Goal: Information Seeking & Learning: Learn about a topic

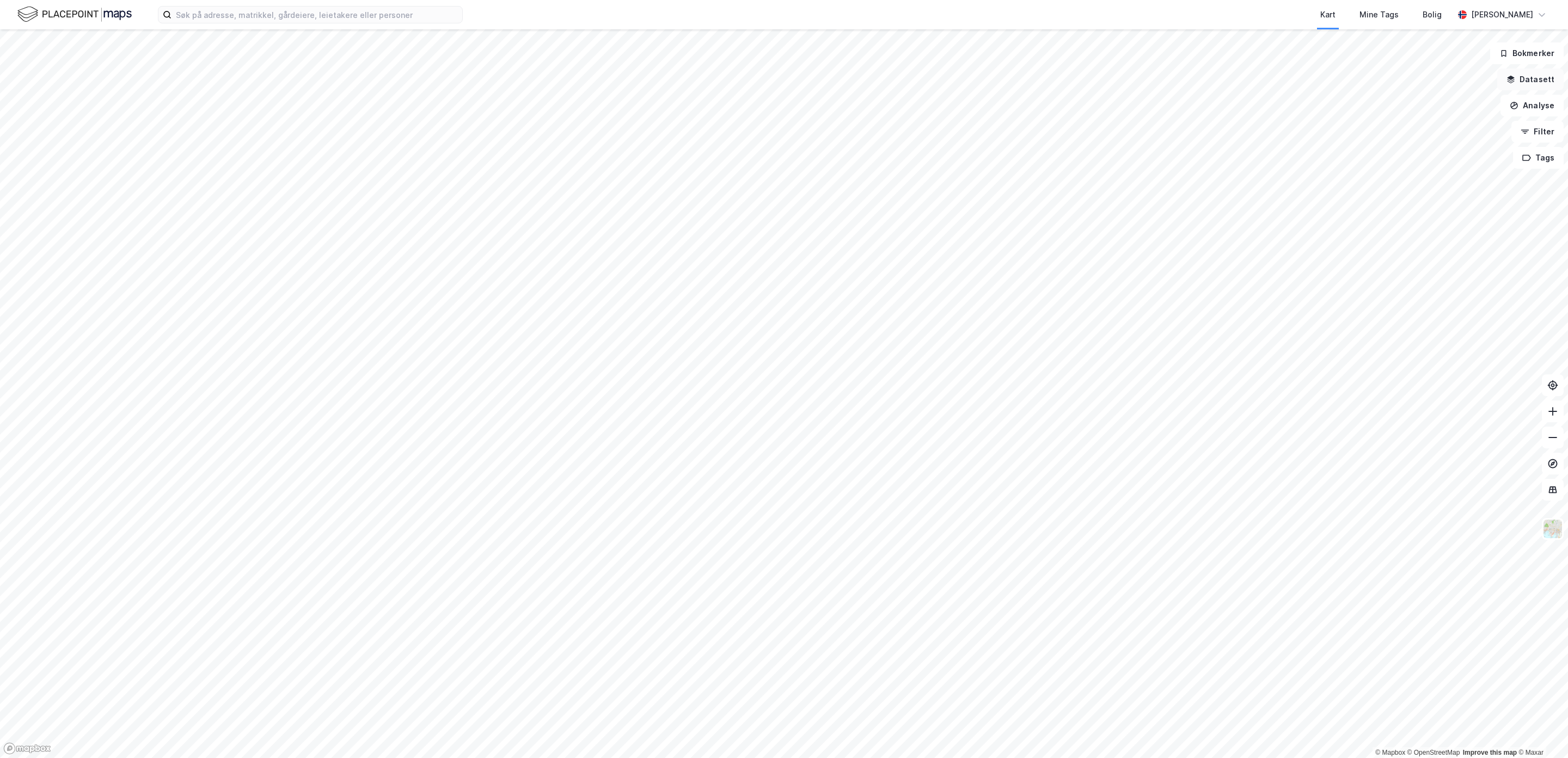
click at [1201, 79] on button "Datasett" at bounding box center [1530, 79] width 66 height 22
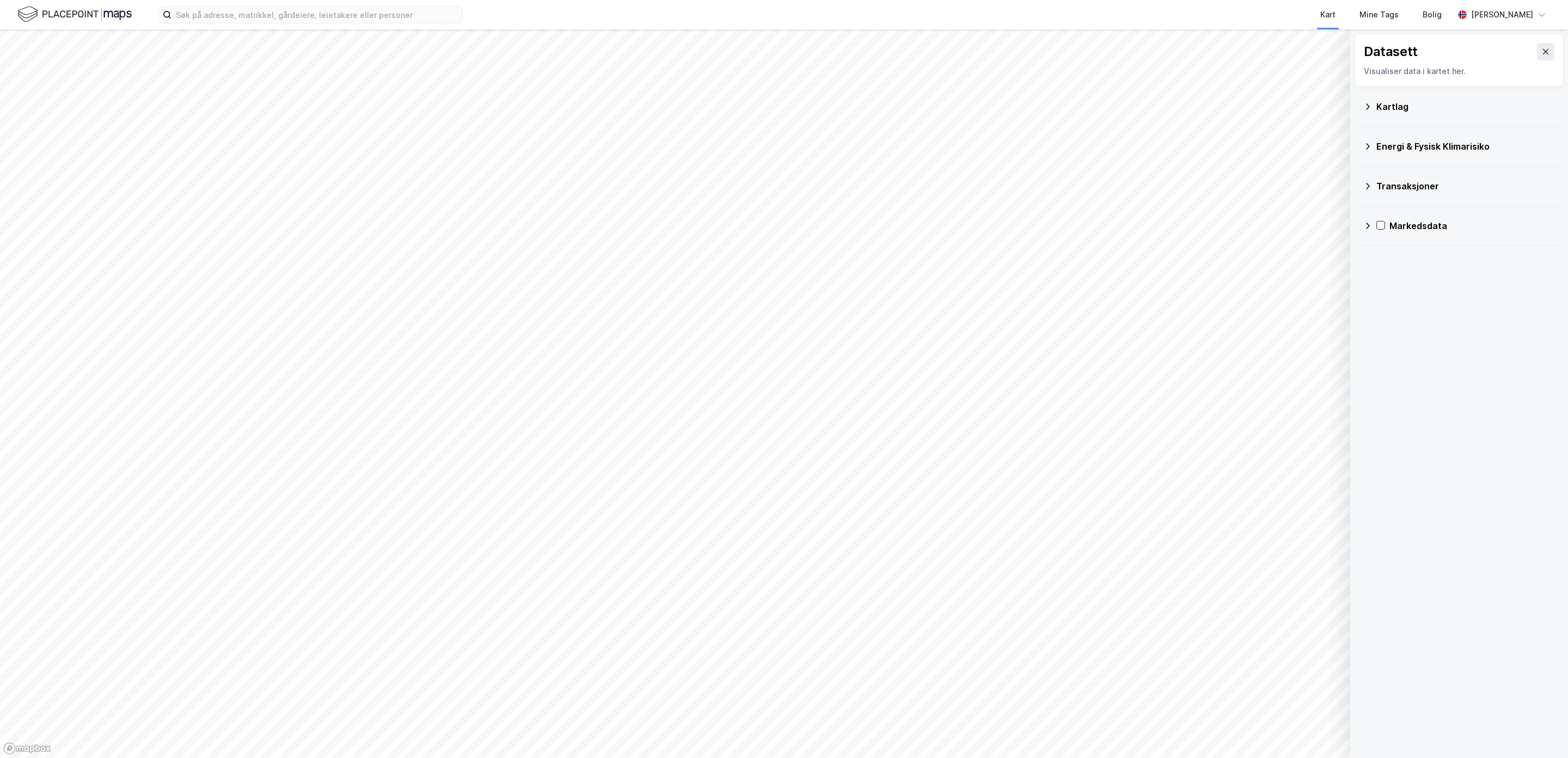
click at [1201, 104] on div "Kartlag" at bounding box center [1466, 106] width 179 height 13
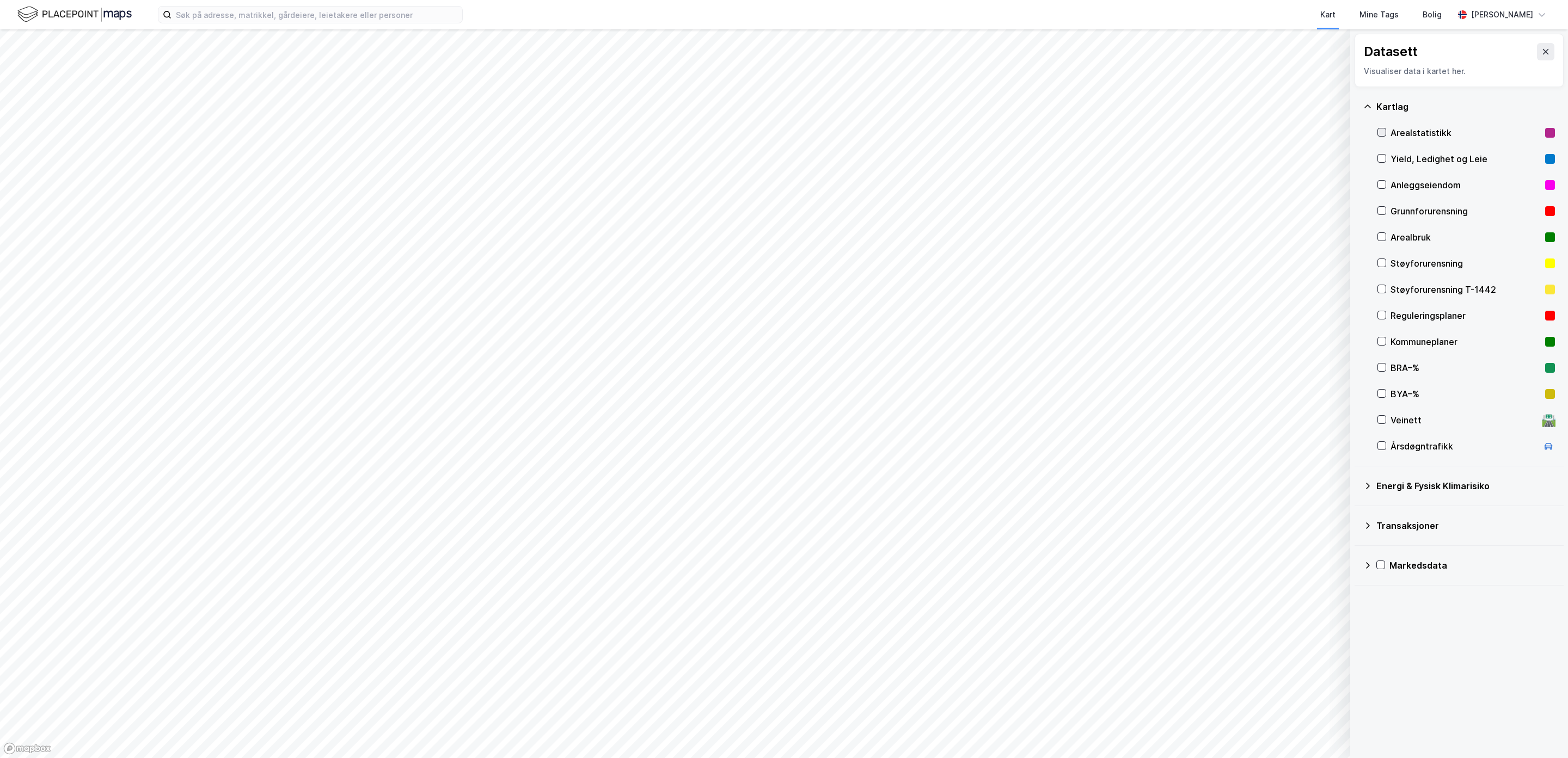
click at [1201, 131] on icon at bounding box center [1381, 132] width 7 height 7
click at [36, 246] on button "Mer" at bounding box center [43, 254] width 64 height 18
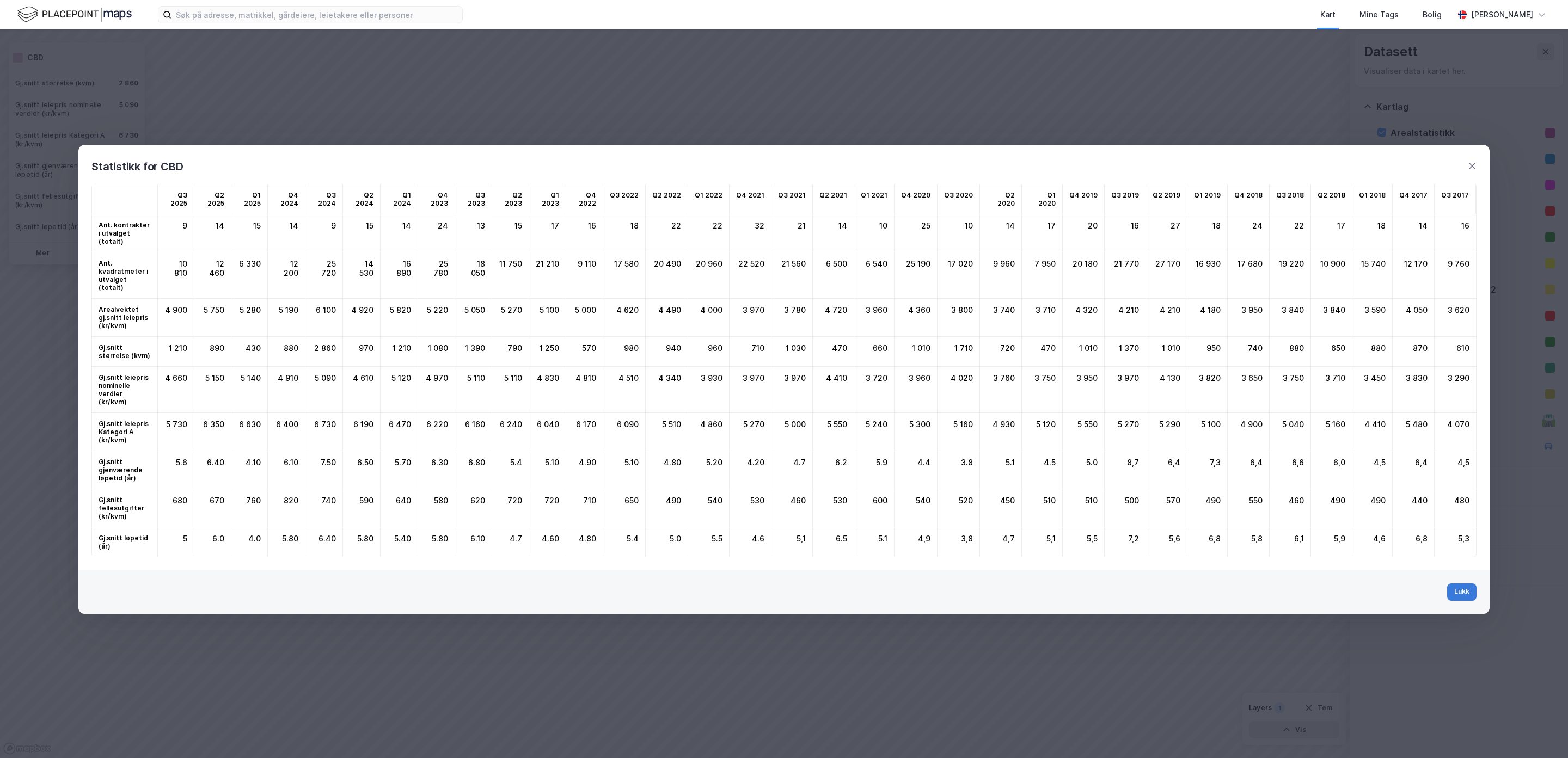
click at [1201, 583] on button "Lukk" at bounding box center [1461, 592] width 29 height 18
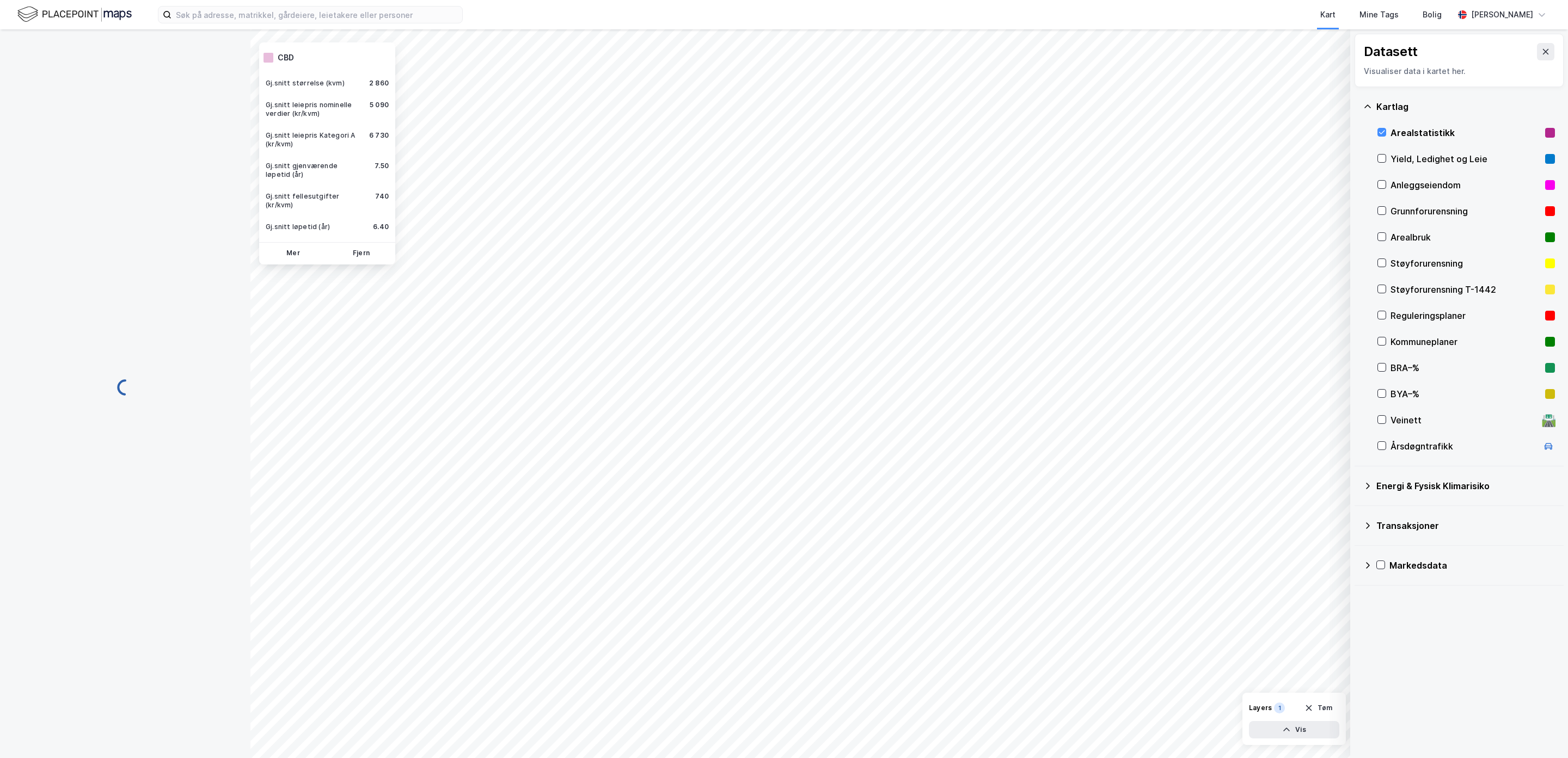
click at [293, 242] on div "Mer Fjern" at bounding box center [327, 253] width 136 height 22
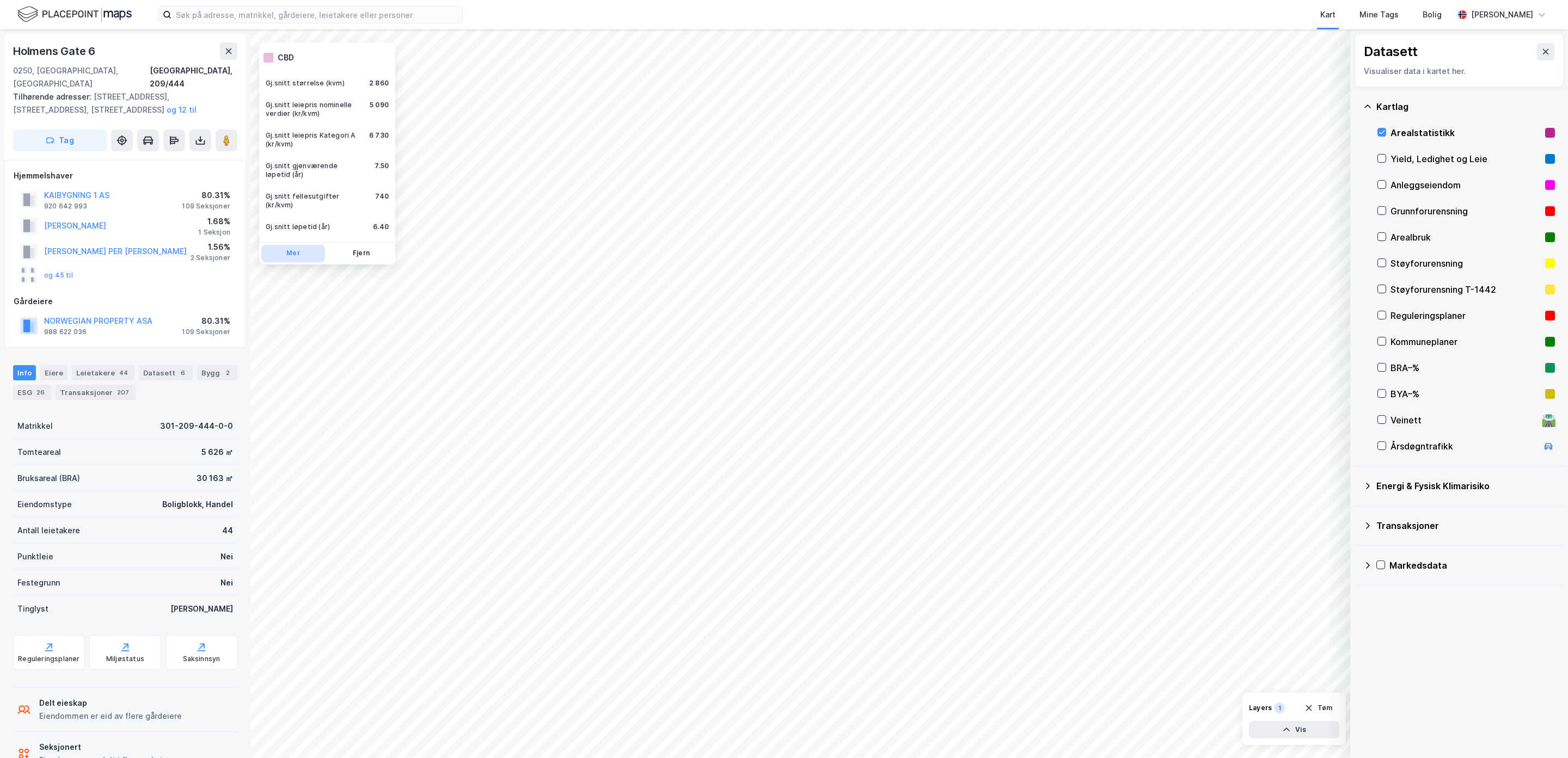
click at [291, 245] on button "Mer" at bounding box center [293, 254] width 64 height 18
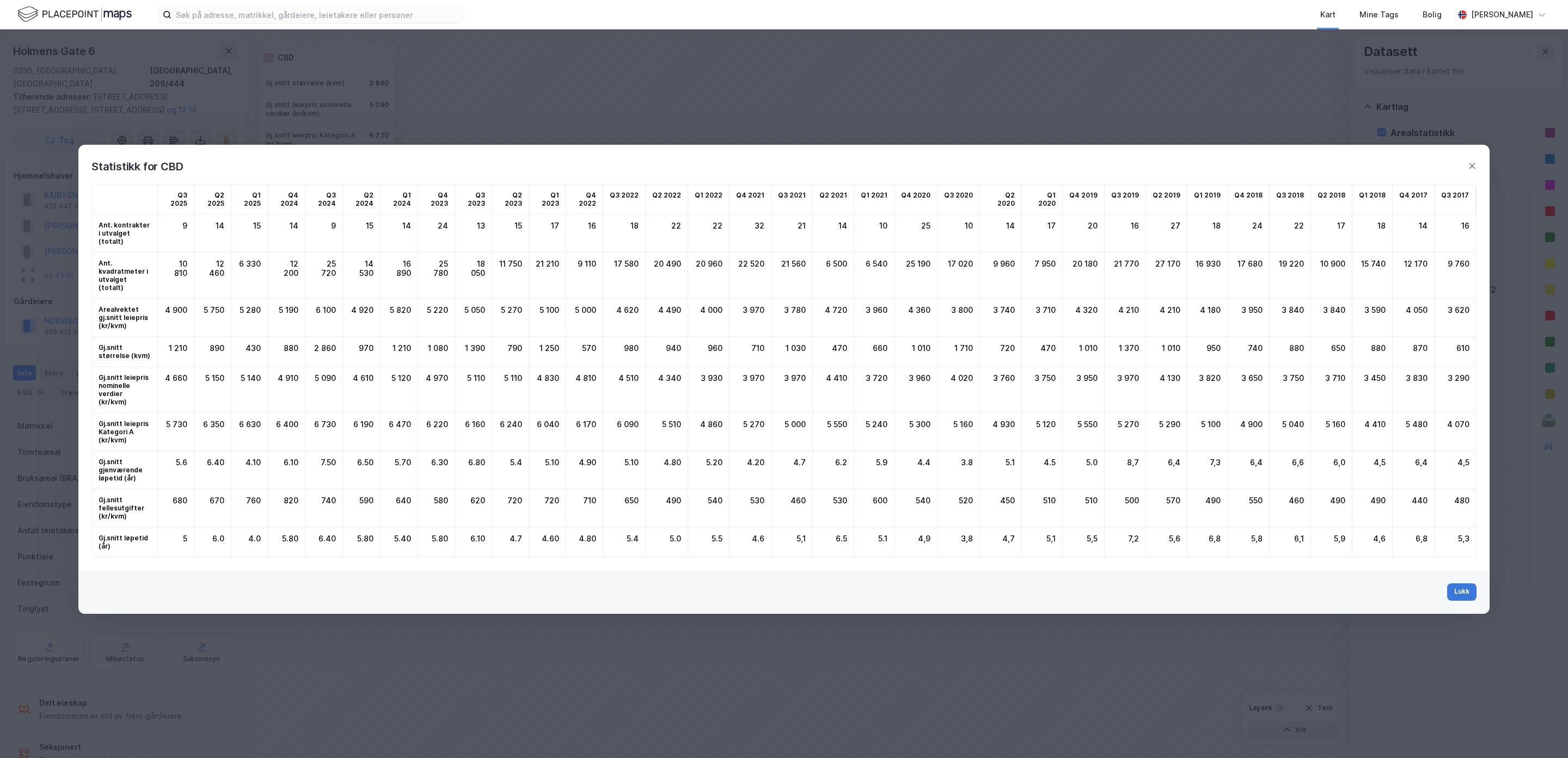
click at [1201, 583] on button "Lukk" at bounding box center [1461, 592] width 29 height 18
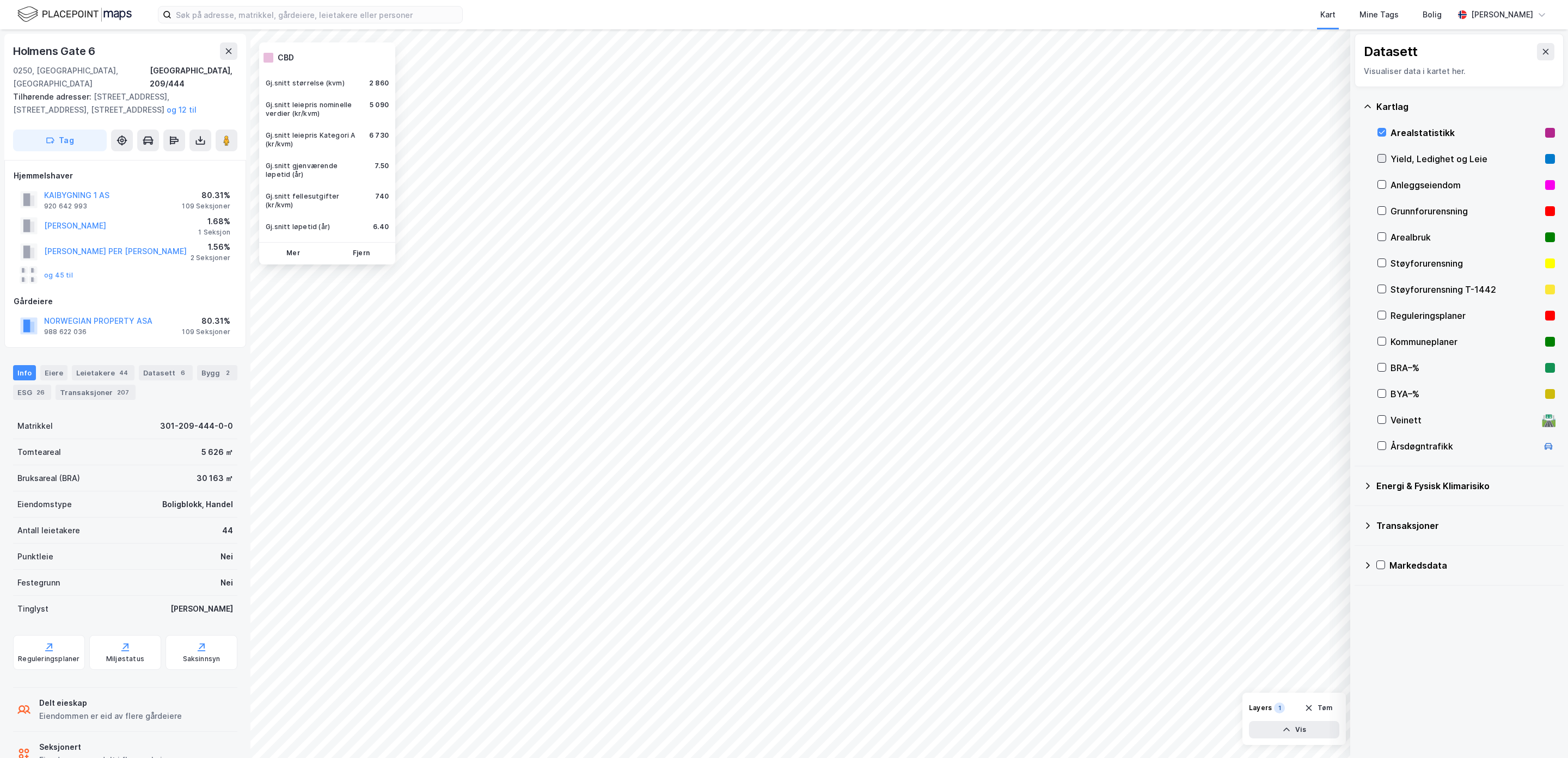
click at [1201, 156] on icon at bounding box center [1381, 158] width 7 height 7
click at [303, 245] on button "Mer" at bounding box center [293, 254] width 64 height 18
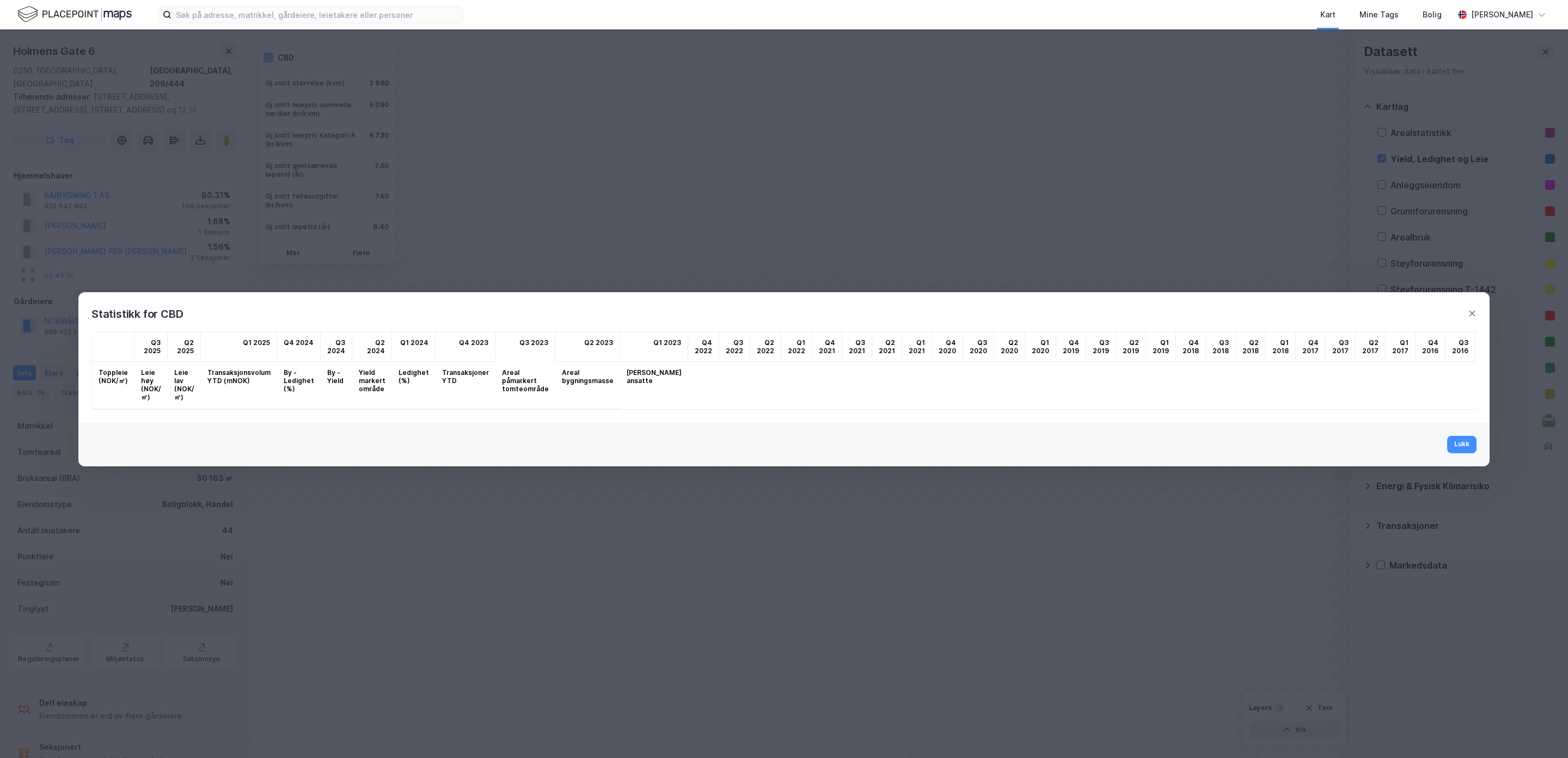
click at [1201, 441] on div "Lukk" at bounding box center [784, 445] width 1411 height 43
click at [1201, 449] on button "Lukk" at bounding box center [1461, 445] width 29 height 18
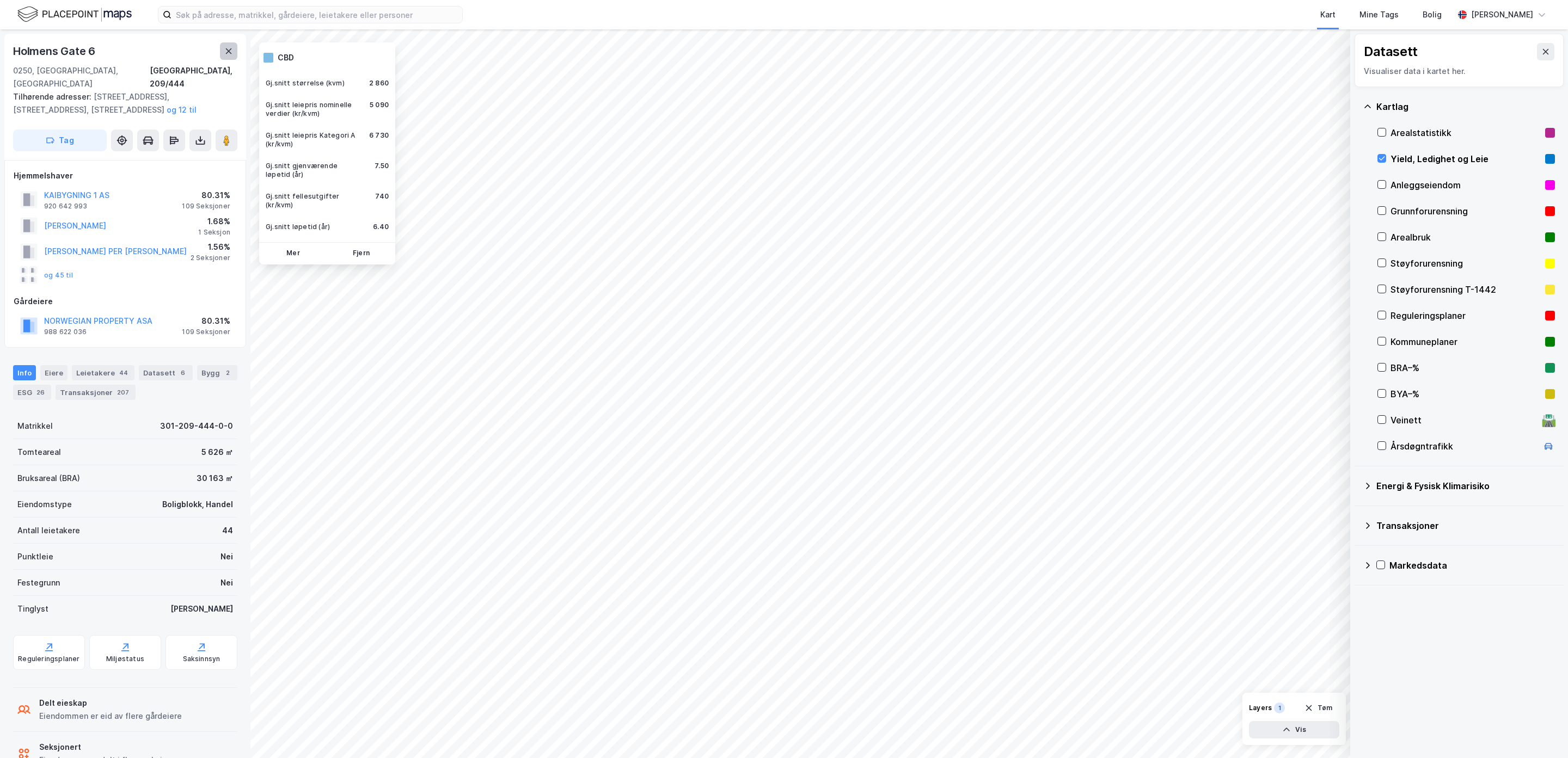
click at [223, 49] on button at bounding box center [229, 51] width 18 height 18
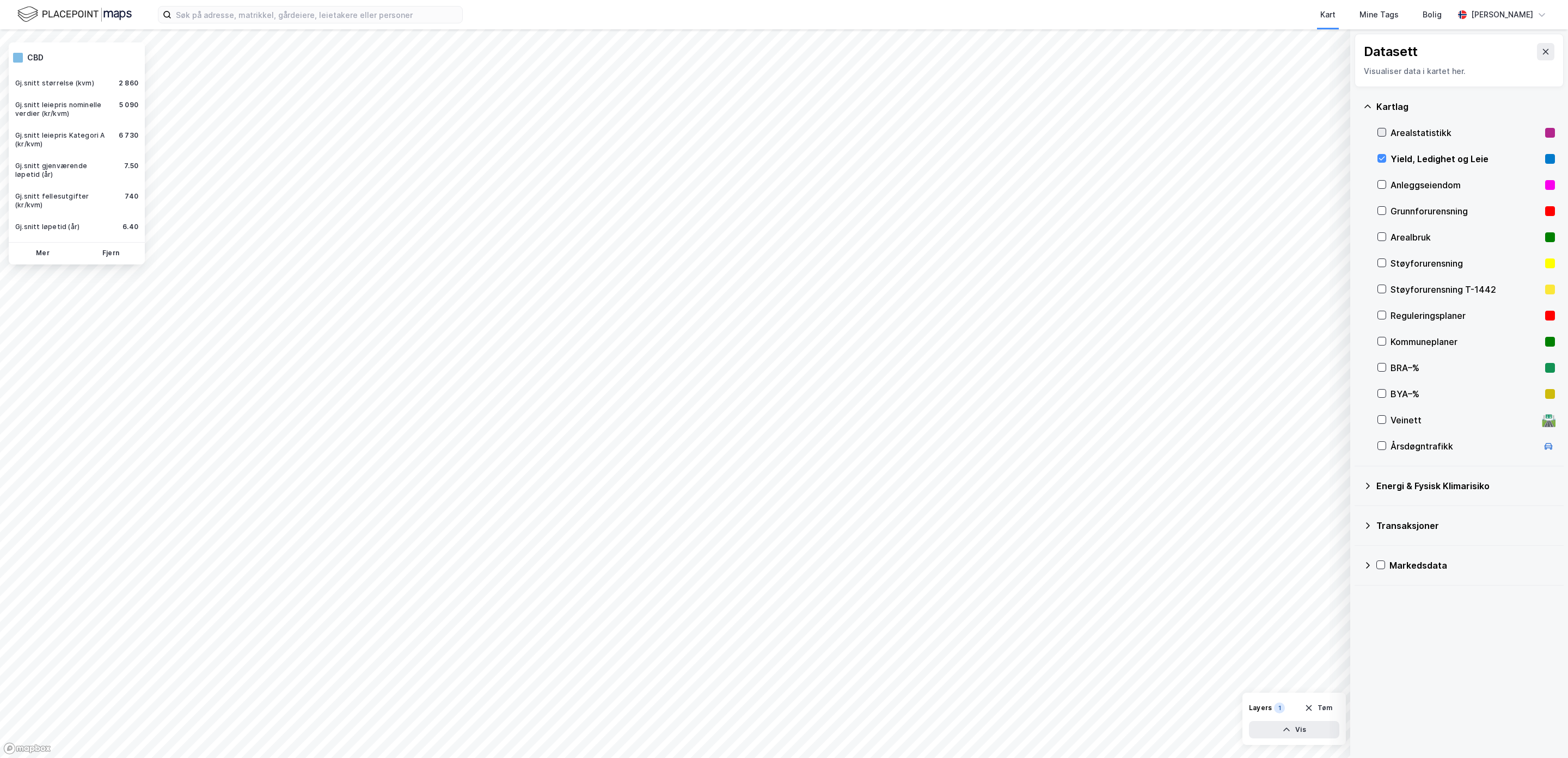
click at [1201, 129] on icon at bounding box center [1381, 132] width 7 height 7
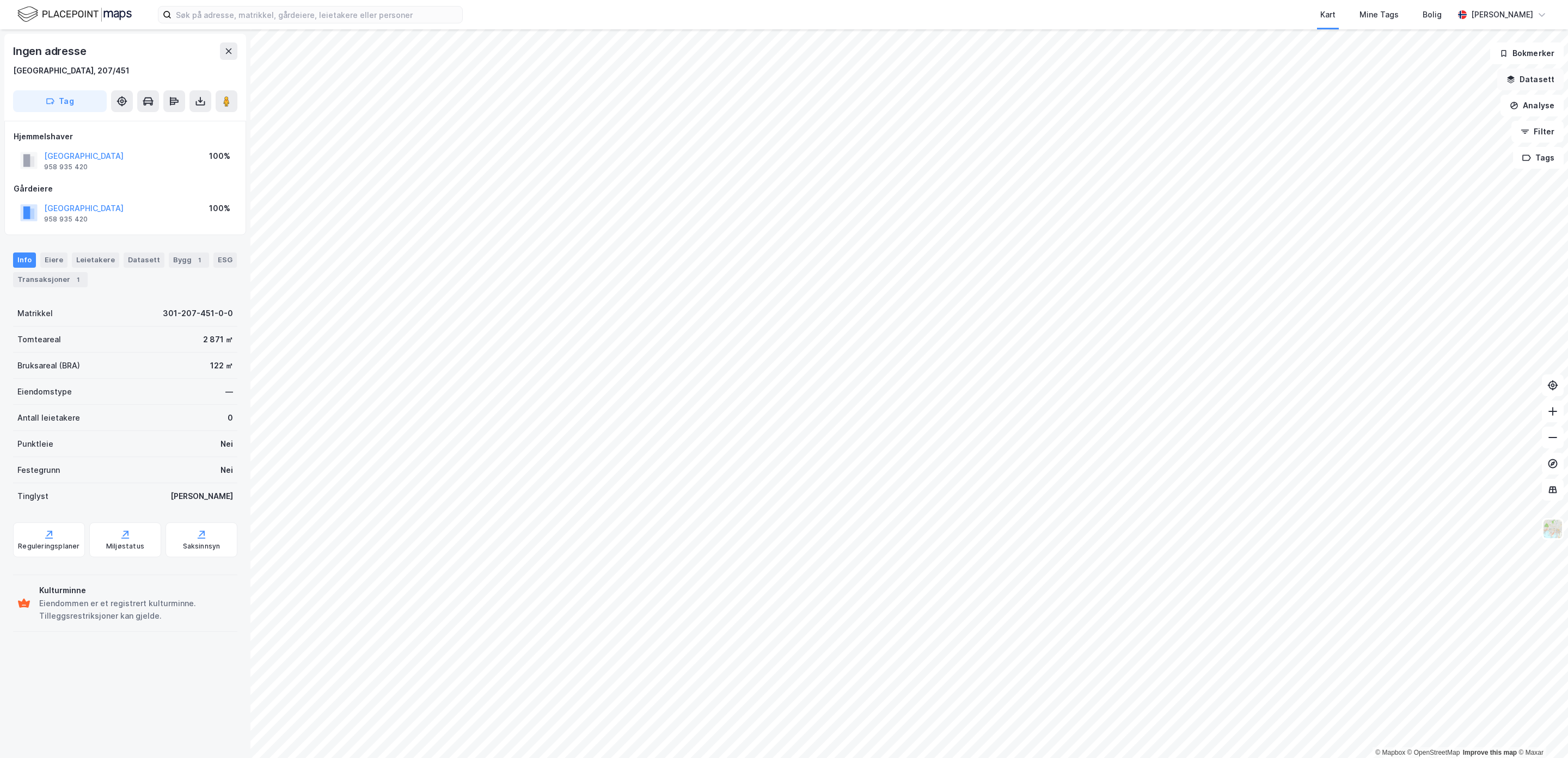
click at [1530, 79] on button "Datasett" at bounding box center [1530, 79] width 66 height 22
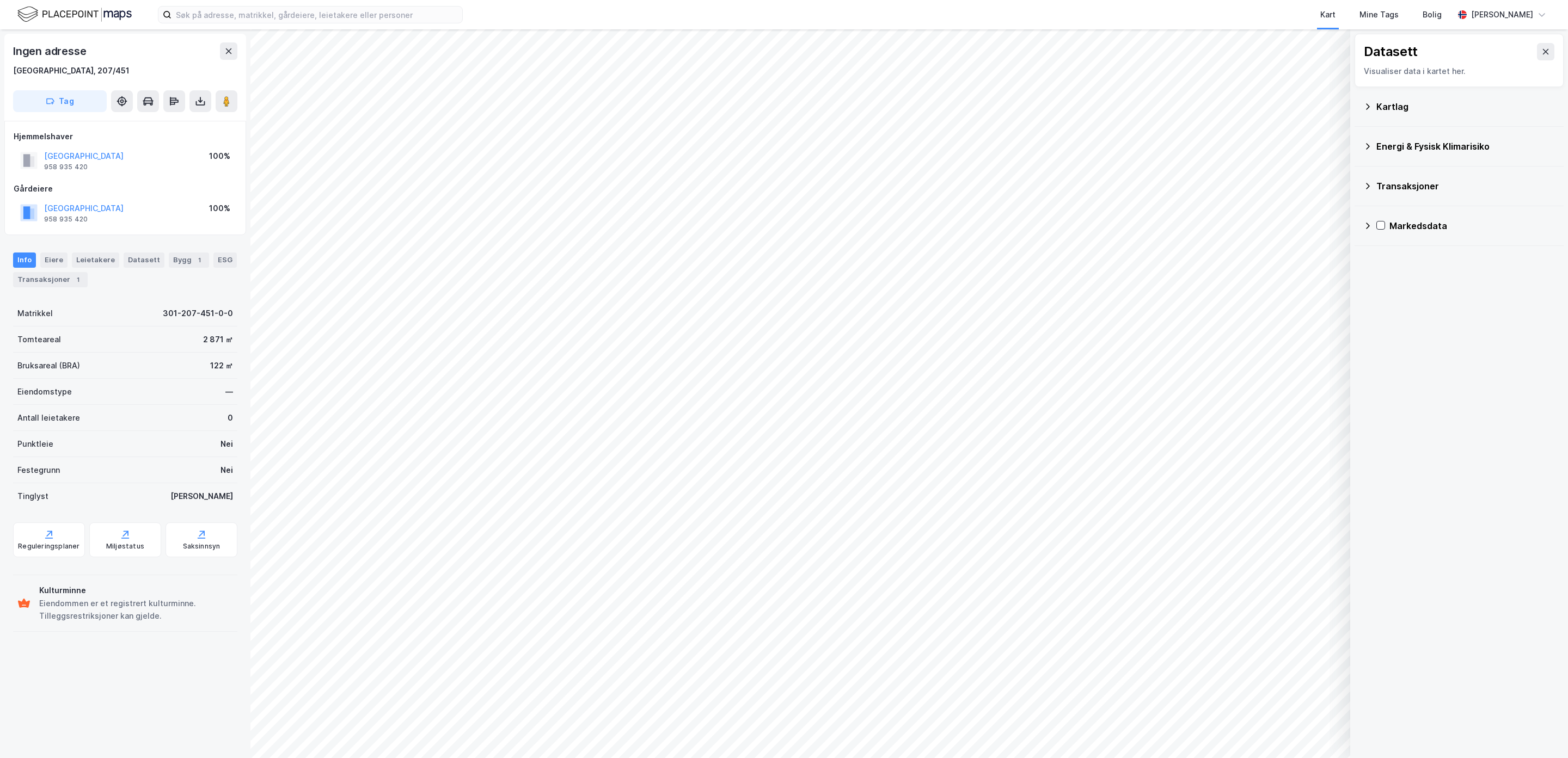
click at [1387, 107] on div "Kartlag" at bounding box center [1466, 106] width 179 height 13
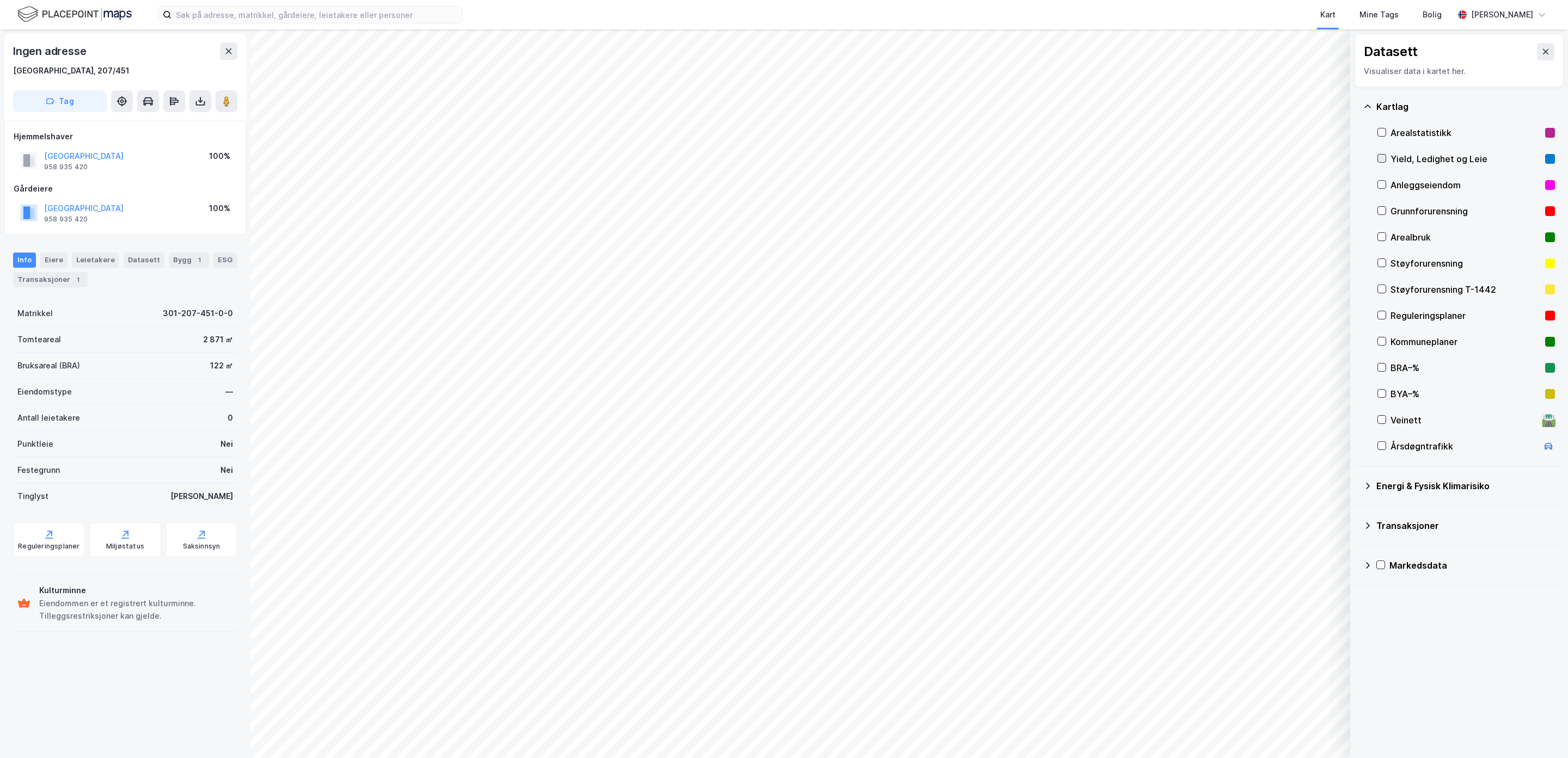
click at [1378, 157] on icon at bounding box center [1381, 158] width 7 height 7
click at [227, 49] on icon at bounding box center [228, 51] width 9 height 9
